Goal: Information Seeking & Learning: Learn about a topic

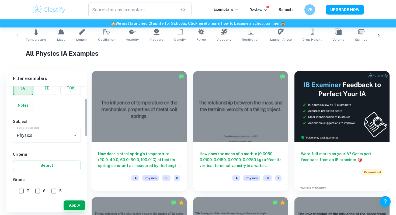
scroll to position [37, 0]
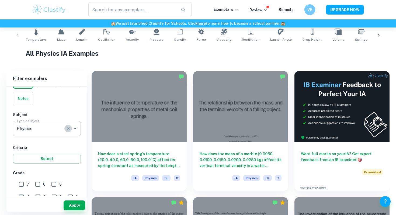
click at [69, 129] on icon "Clear" at bounding box center [68, 128] width 5 height 5
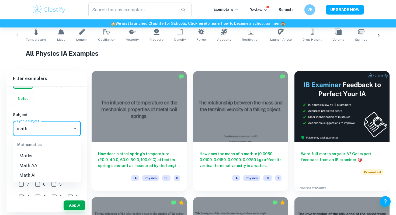
click at [57, 165] on li "Math AA" at bounding box center [47, 166] width 68 height 10
type input "Math AA"
click at [20, 182] on input "7" at bounding box center [21, 184] width 11 height 11
checkbox input "true"
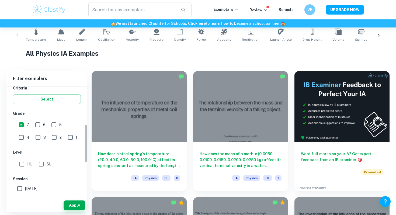
scroll to position [134, 0]
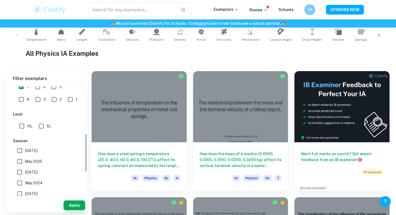
click at [25, 125] on input "HL" at bounding box center [21, 126] width 11 height 11
checkbox input "true"
click at [73, 204] on button "Apply" at bounding box center [75, 206] width 22 height 10
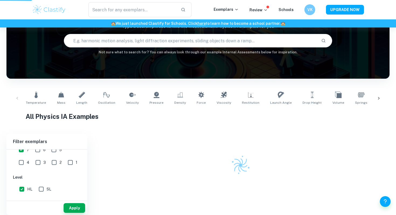
scroll to position [47, 0]
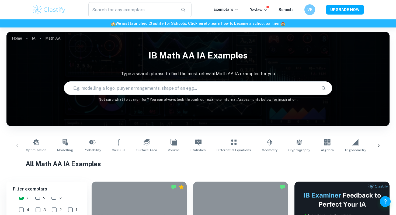
scroll to position [37, 0]
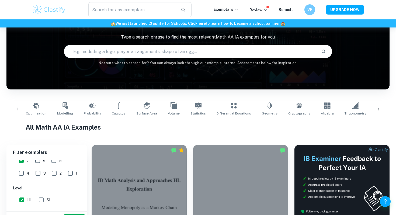
click at [168, 56] on input "text" at bounding box center [190, 51] width 253 height 15
type input "Algorithm"
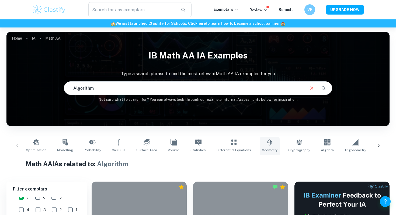
scroll to position [0, 1]
click at [163, 191] on div at bounding box center [139, 215] width 95 height 71
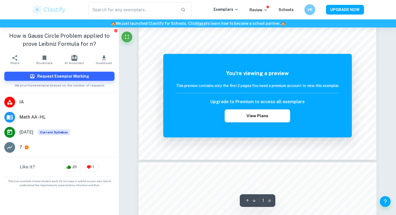
scroll to position [210, 0]
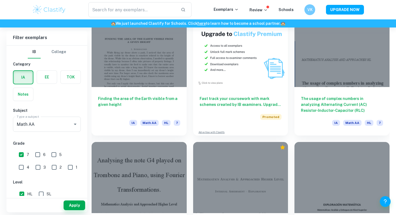
scroll to position [1051, 0]
